Goal: Download file/media

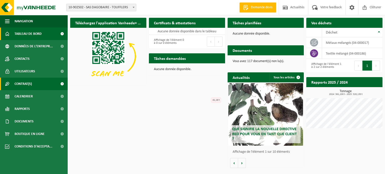
click at [27, 87] on span "Contrat(s)" at bounding box center [23, 84] width 17 height 13
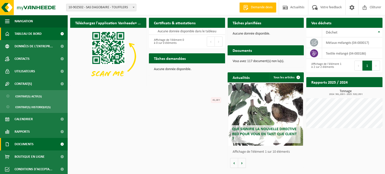
click at [30, 145] on span "Documents" at bounding box center [24, 144] width 19 height 13
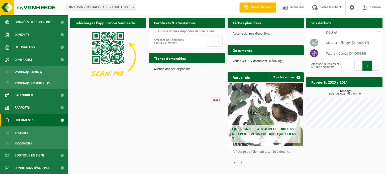
click at [22, 123] on span "Documents" at bounding box center [24, 120] width 19 height 13
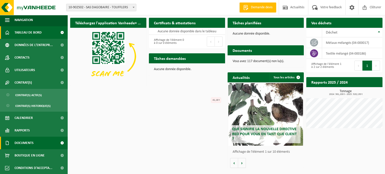
click at [26, 139] on span "Documents" at bounding box center [24, 143] width 19 height 13
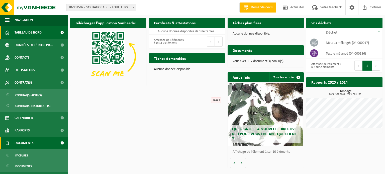
scroll to position [24, 0]
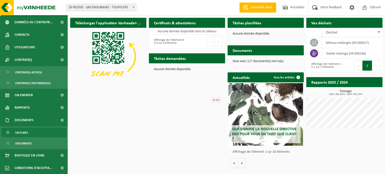
click at [27, 131] on span "Factures" at bounding box center [21, 133] width 13 height 10
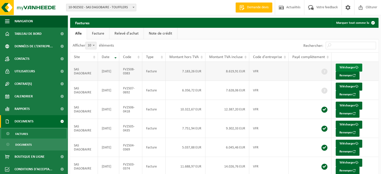
click at [345, 67] on link "Télécharger" at bounding box center [349, 68] width 27 height 8
